Goal: Information Seeking & Learning: Understand process/instructions

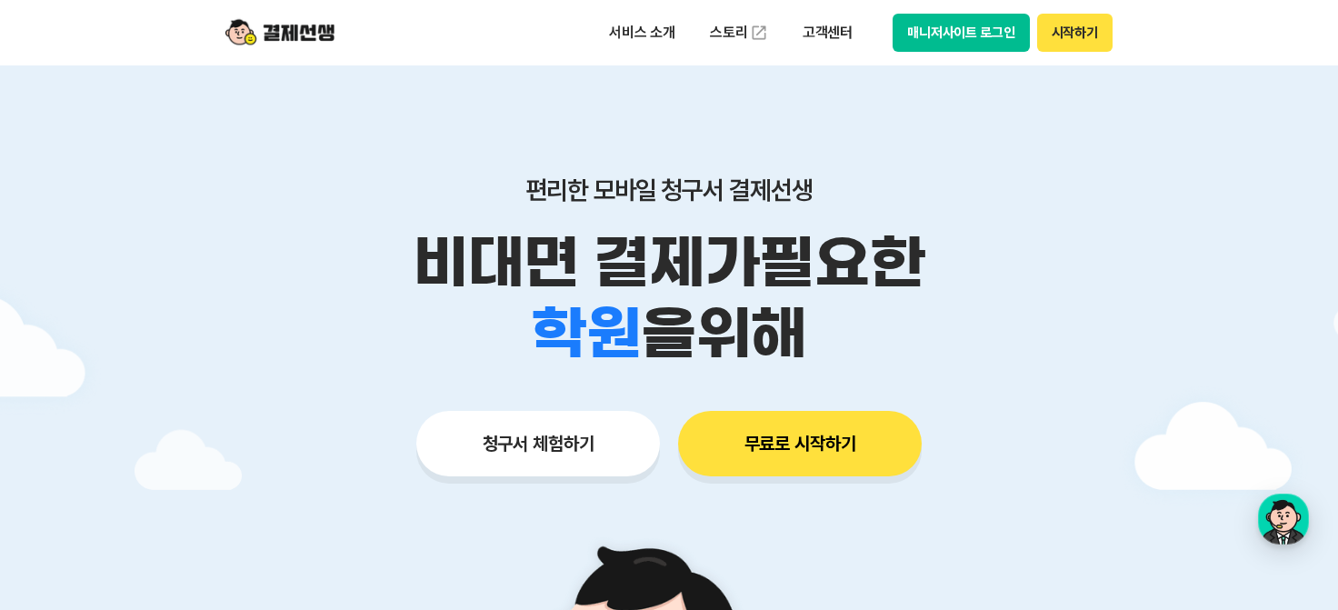
click at [969, 6] on div "서비스 소개 스토리 고객센터 매니저사이트 로그인 시작하기" at bounding box center [669, 32] width 931 height 65
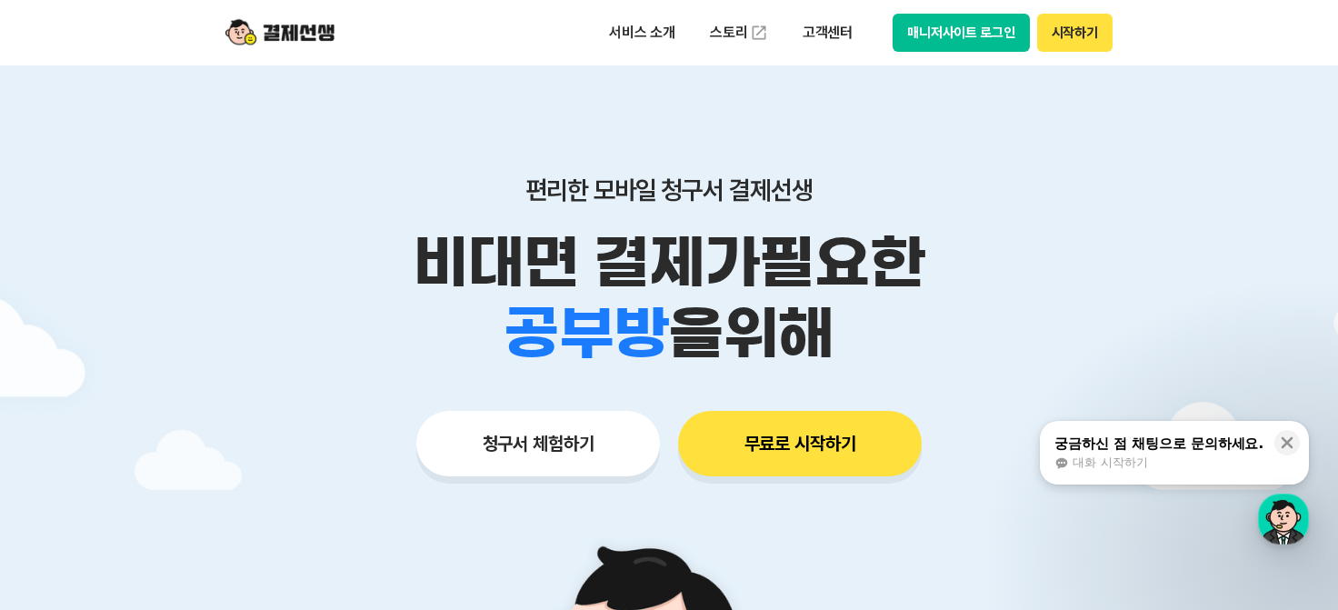
click at [969, 34] on button "매니저사이트 로그인" at bounding box center [960, 33] width 137 height 38
click at [836, 24] on p "고객센터" at bounding box center [827, 32] width 75 height 33
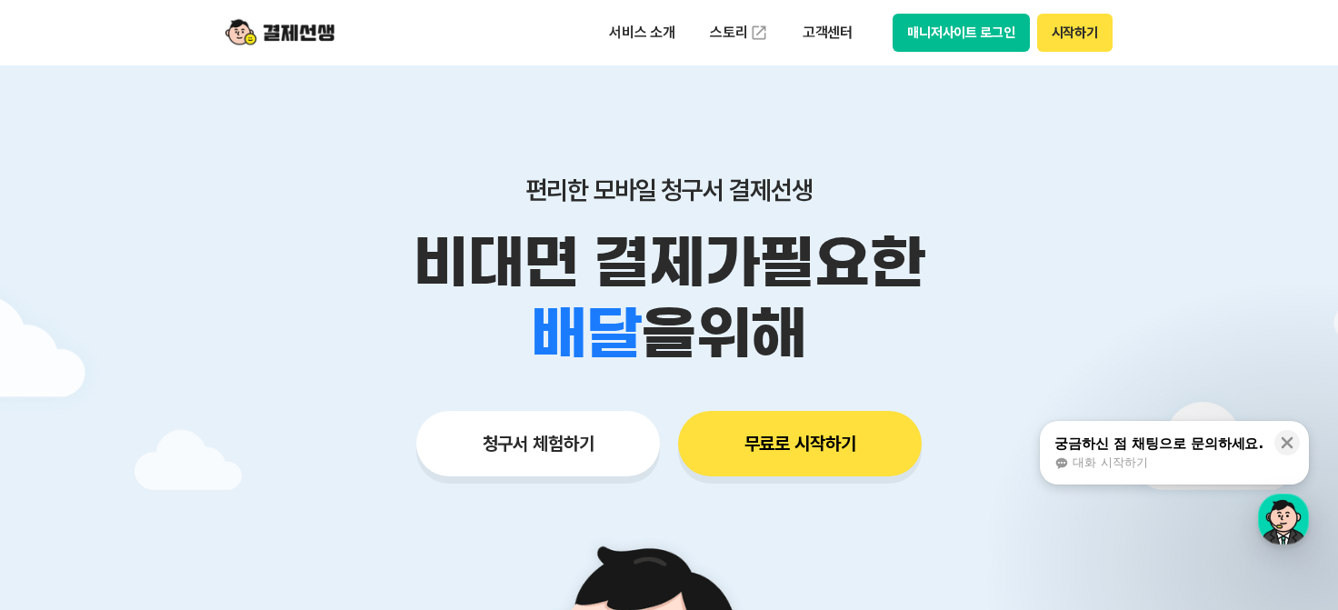
click at [1071, 43] on button "시작하기" at bounding box center [1074, 33] width 75 height 38
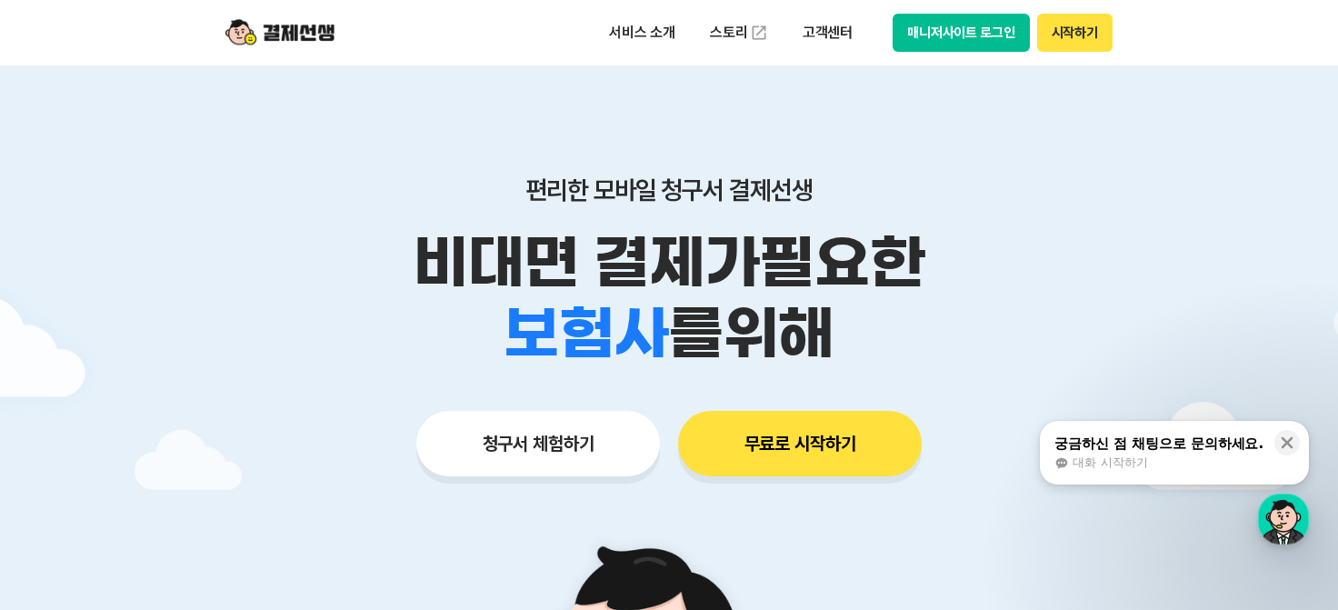
click at [986, 28] on button "매니저사이트 로그인" at bounding box center [960, 33] width 137 height 38
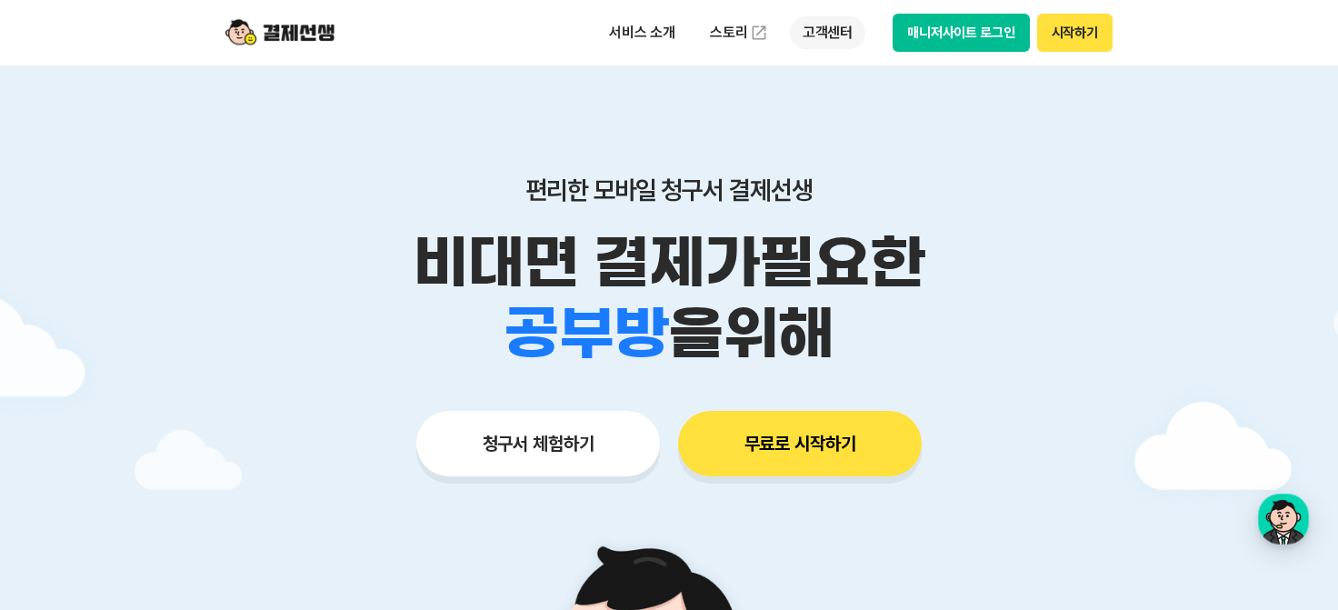
click at [834, 31] on p "고객센터" at bounding box center [827, 32] width 75 height 33
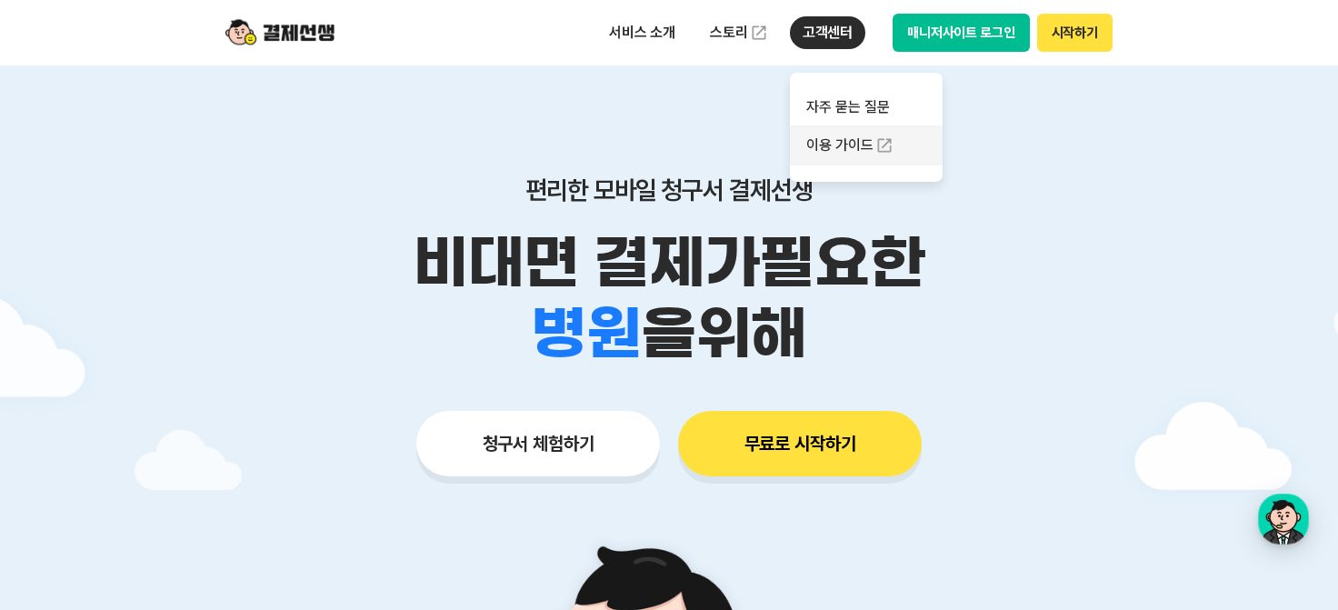
click at [865, 144] on link "이용 가이드" at bounding box center [866, 145] width 153 height 40
